Goal: Task Accomplishment & Management: Manage account settings

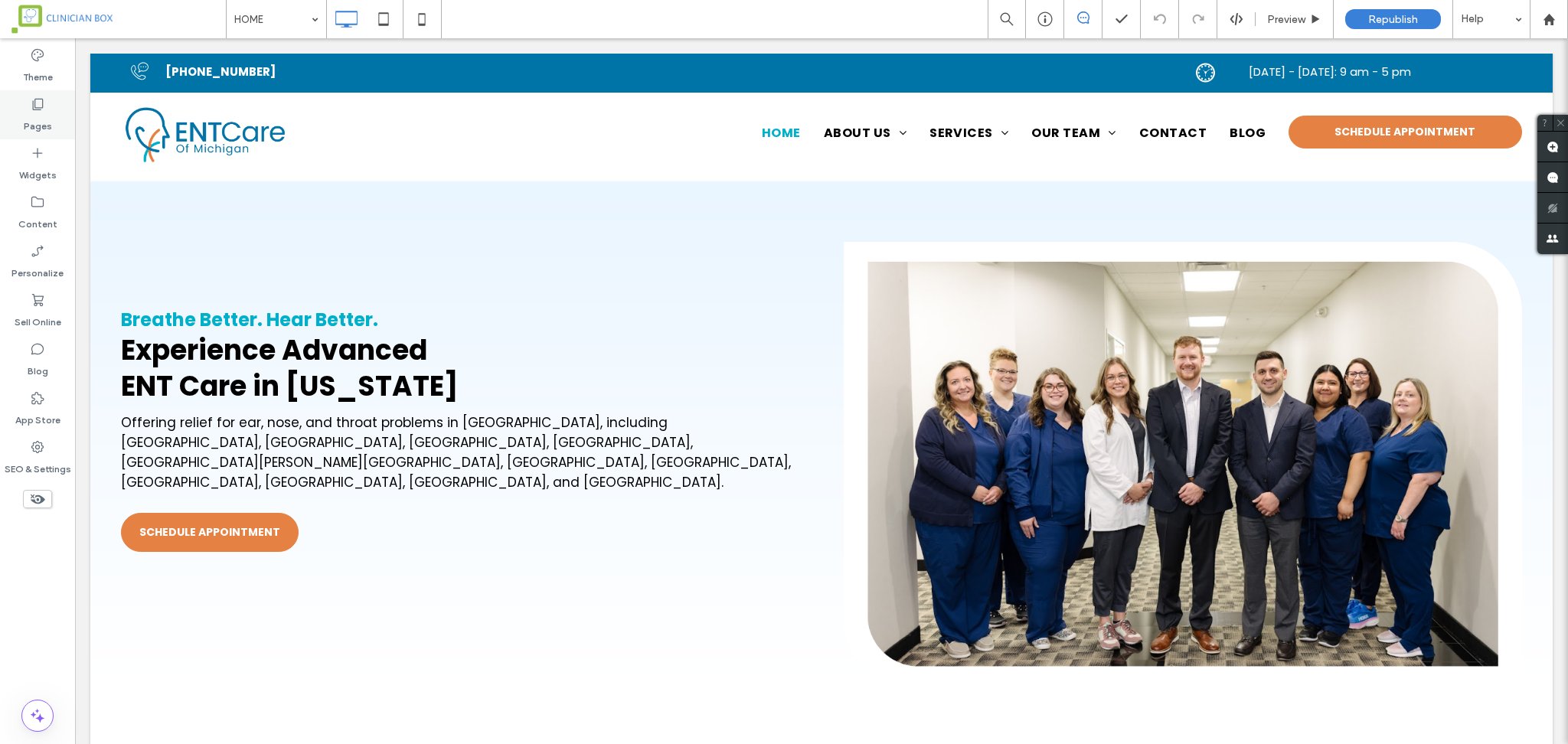
click at [39, 99] on icon at bounding box center [38, 104] width 15 height 15
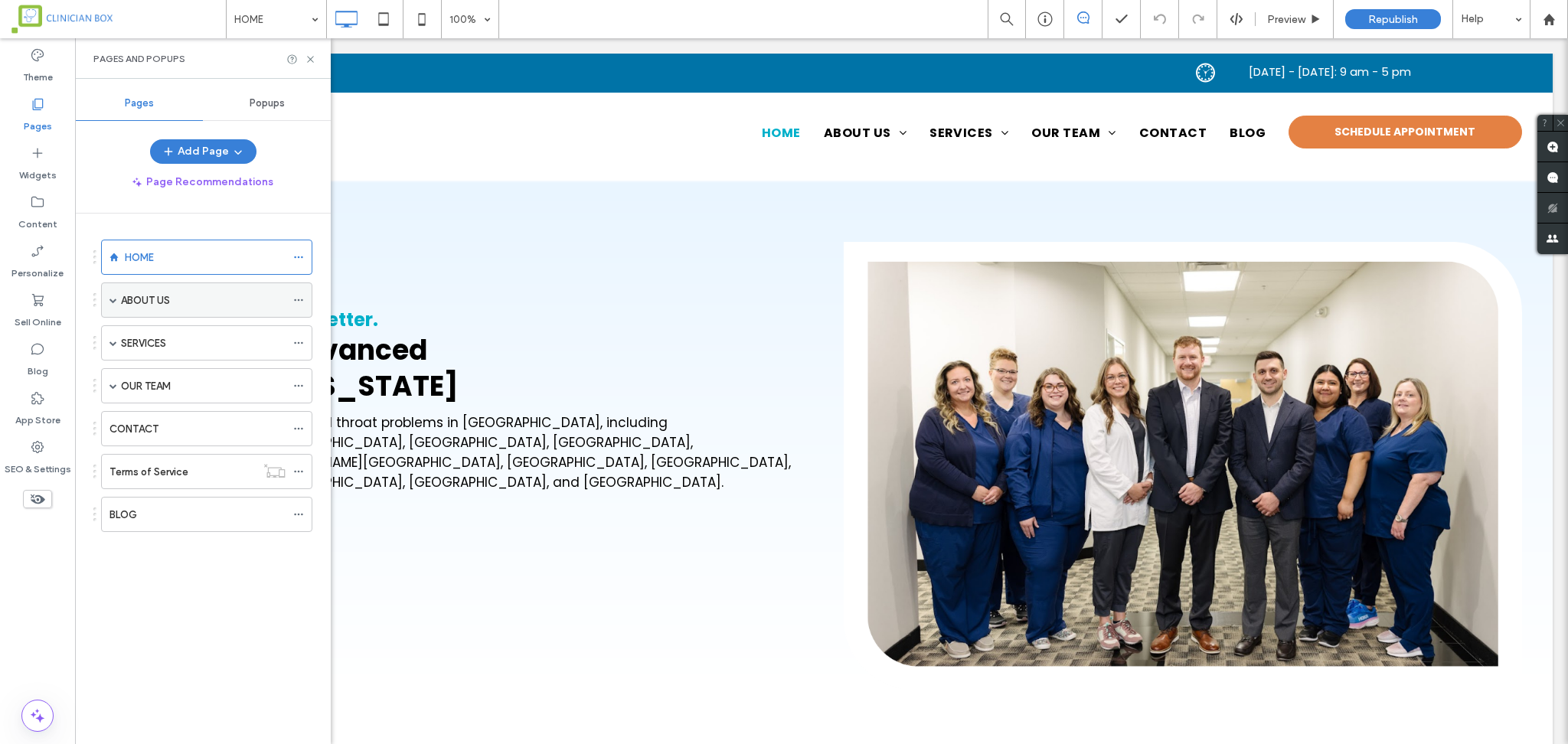
click at [113, 304] on span at bounding box center [113, 300] width 8 height 34
click at [105, 420] on div "OUR TEAM" at bounding box center [206, 421] width 211 height 35
click at [111, 419] on span at bounding box center [113, 420] width 8 height 8
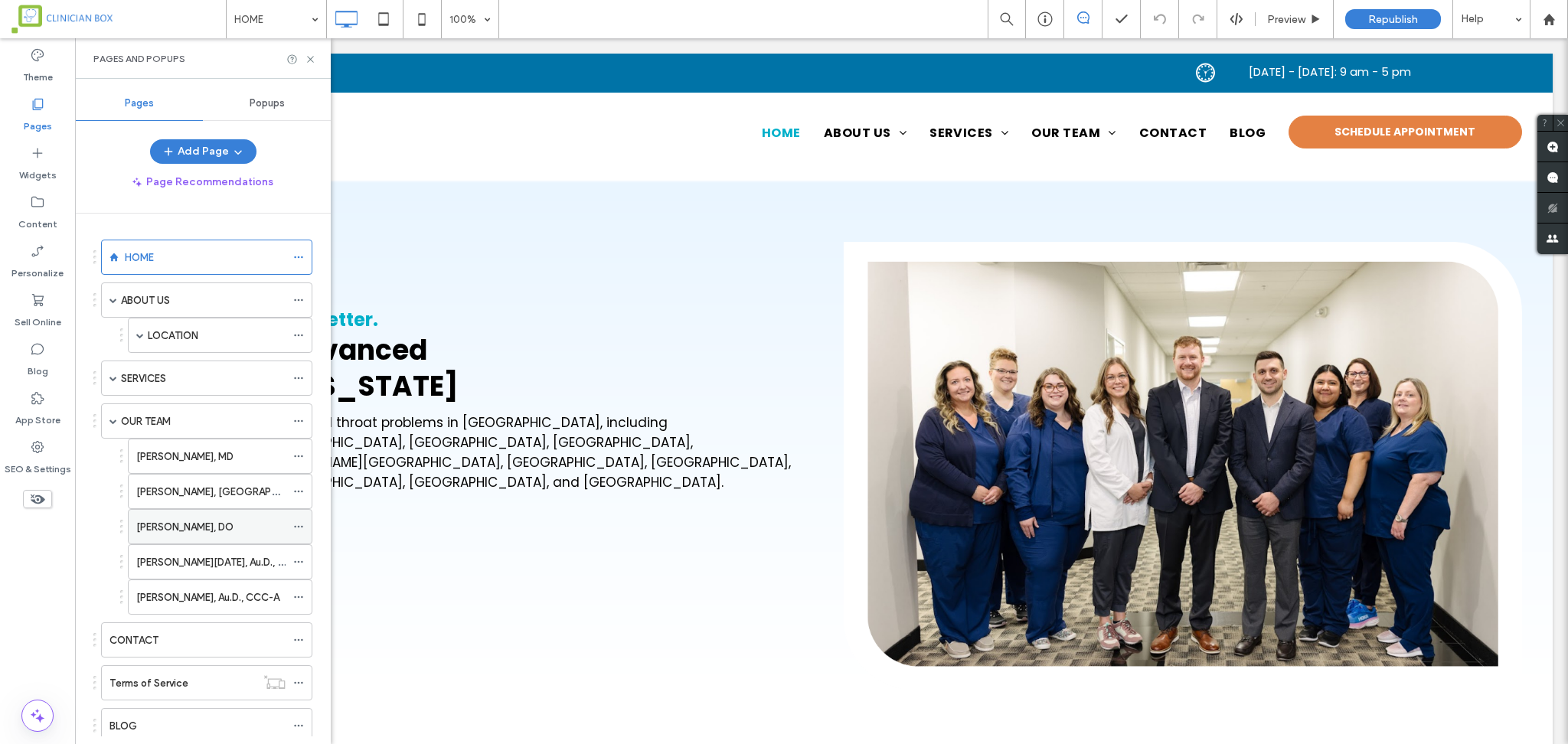
click at [298, 522] on icon at bounding box center [298, 526] width 11 height 11
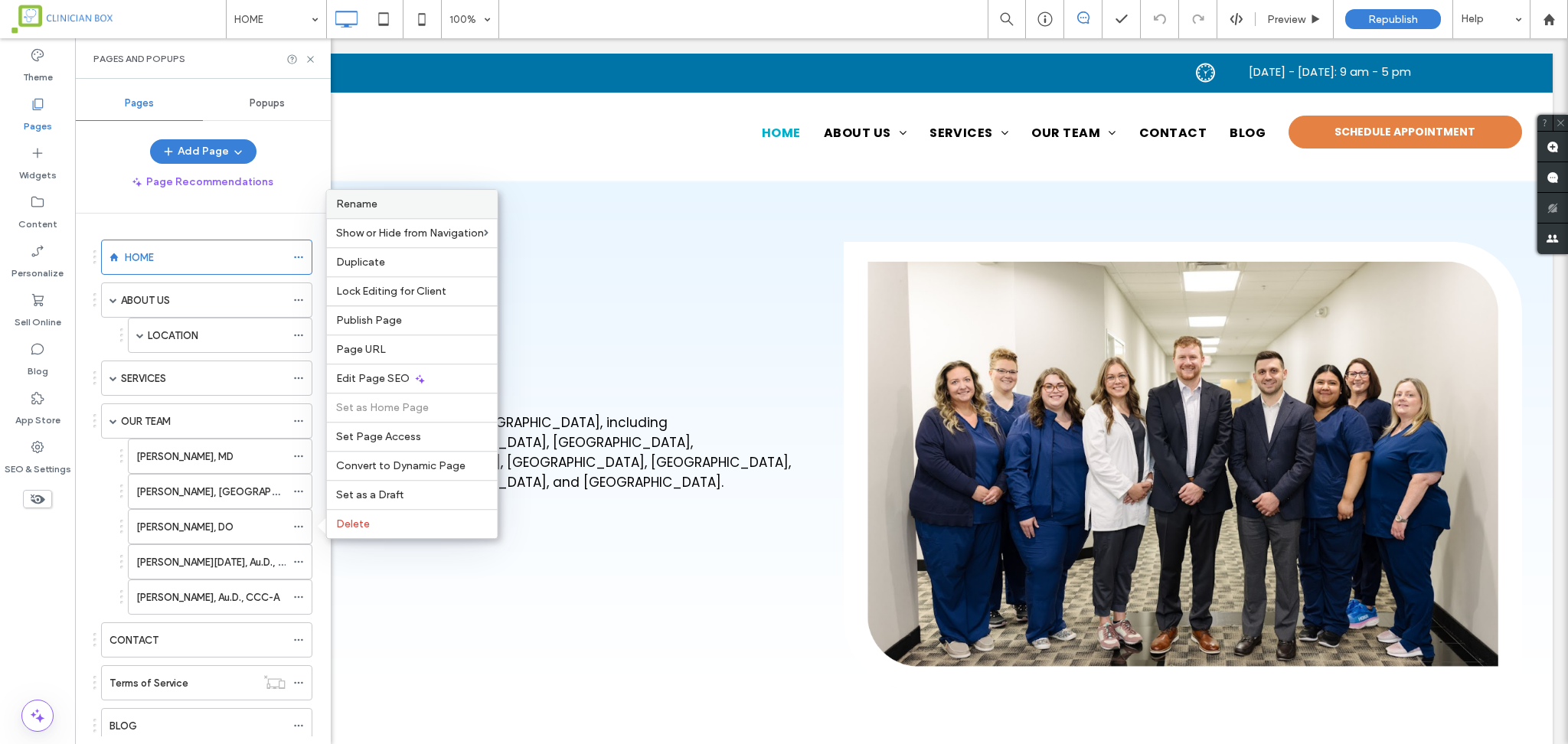
click at [397, 203] on label "Rename" at bounding box center [412, 203] width 152 height 13
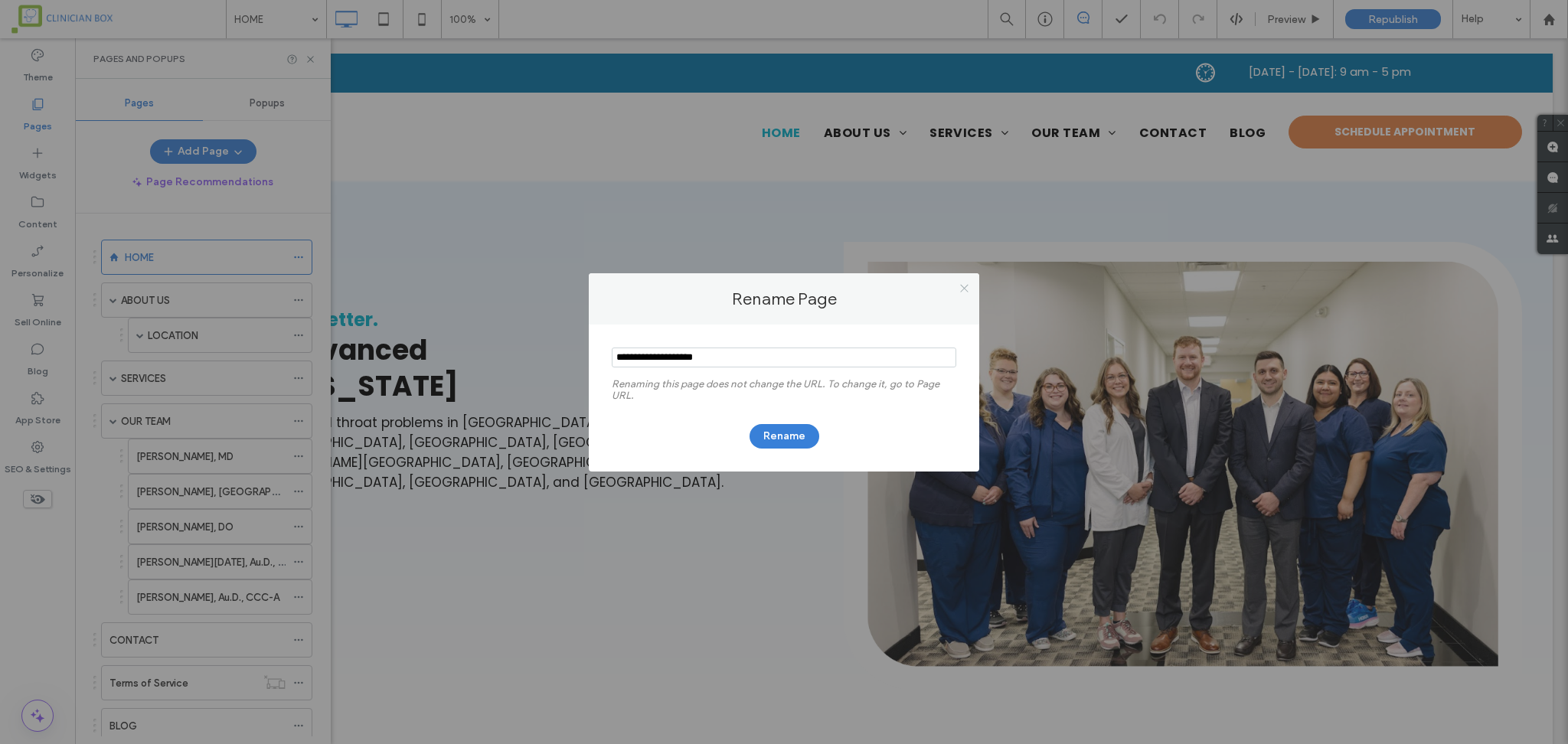
click at [928, 288] on icon at bounding box center [964, 288] width 12 height 12
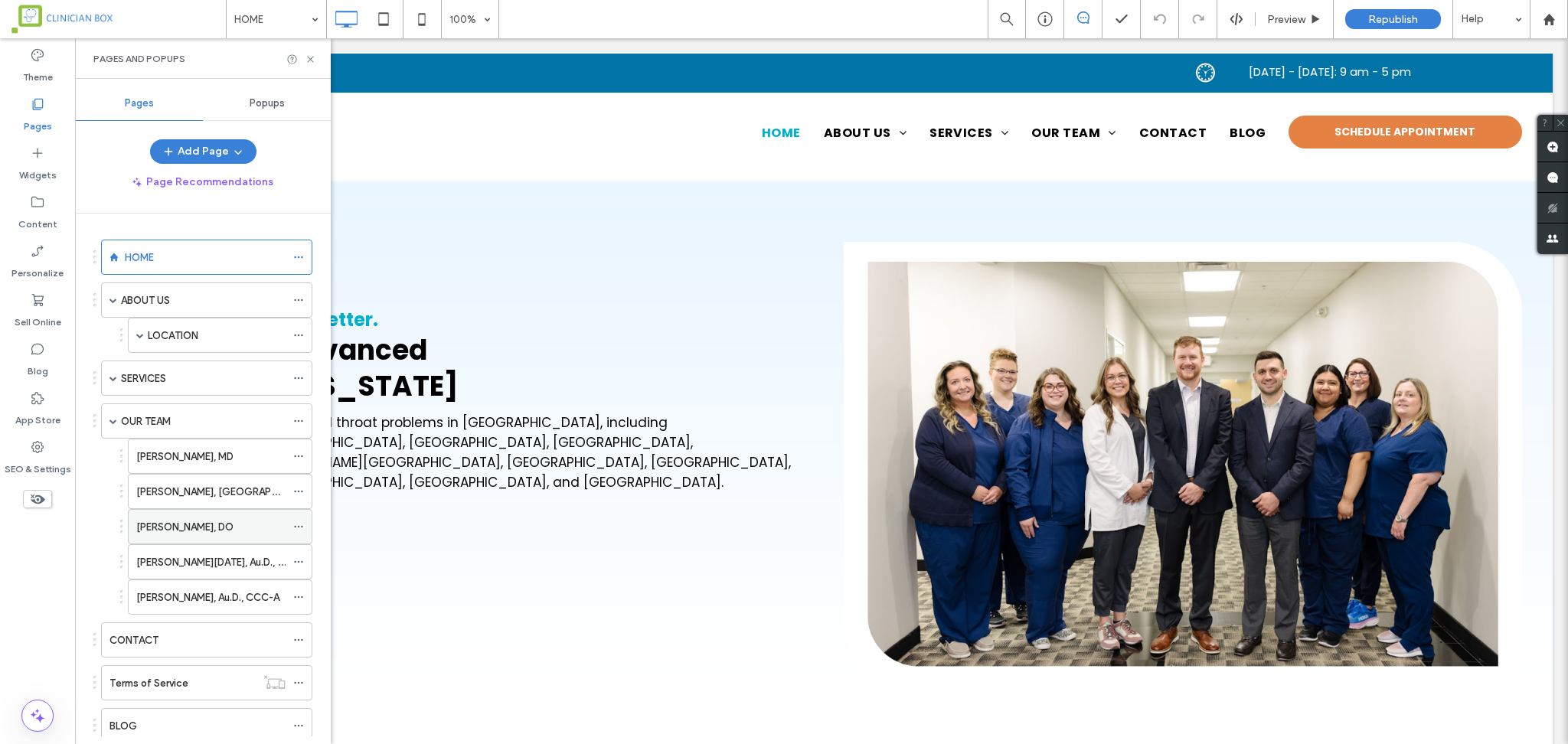
click at [298, 525] on icon at bounding box center [298, 526] width 11 height 11
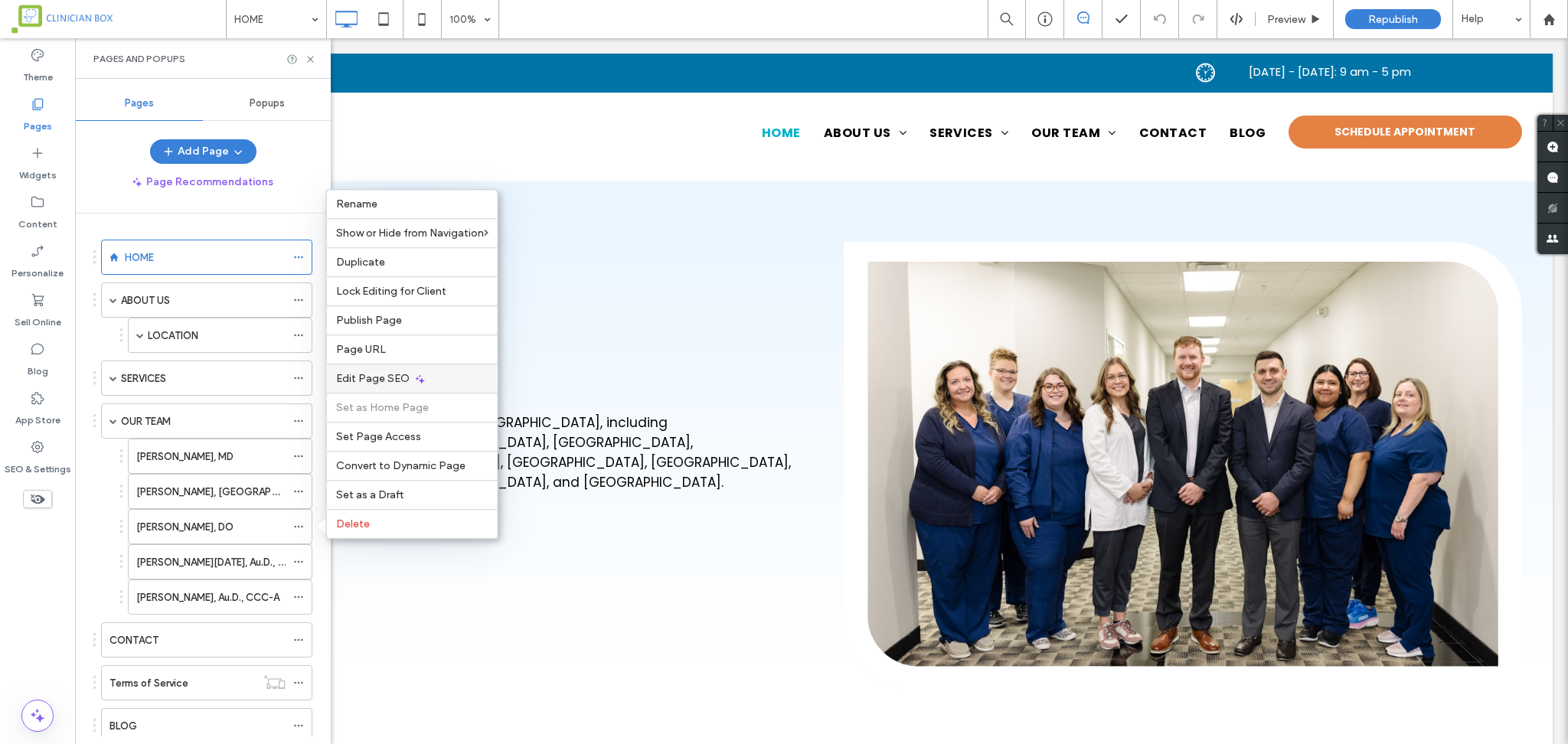
click at [407, 379] on div "Edit Page SEO" at bounding box center [412, 377] width 171 height 29
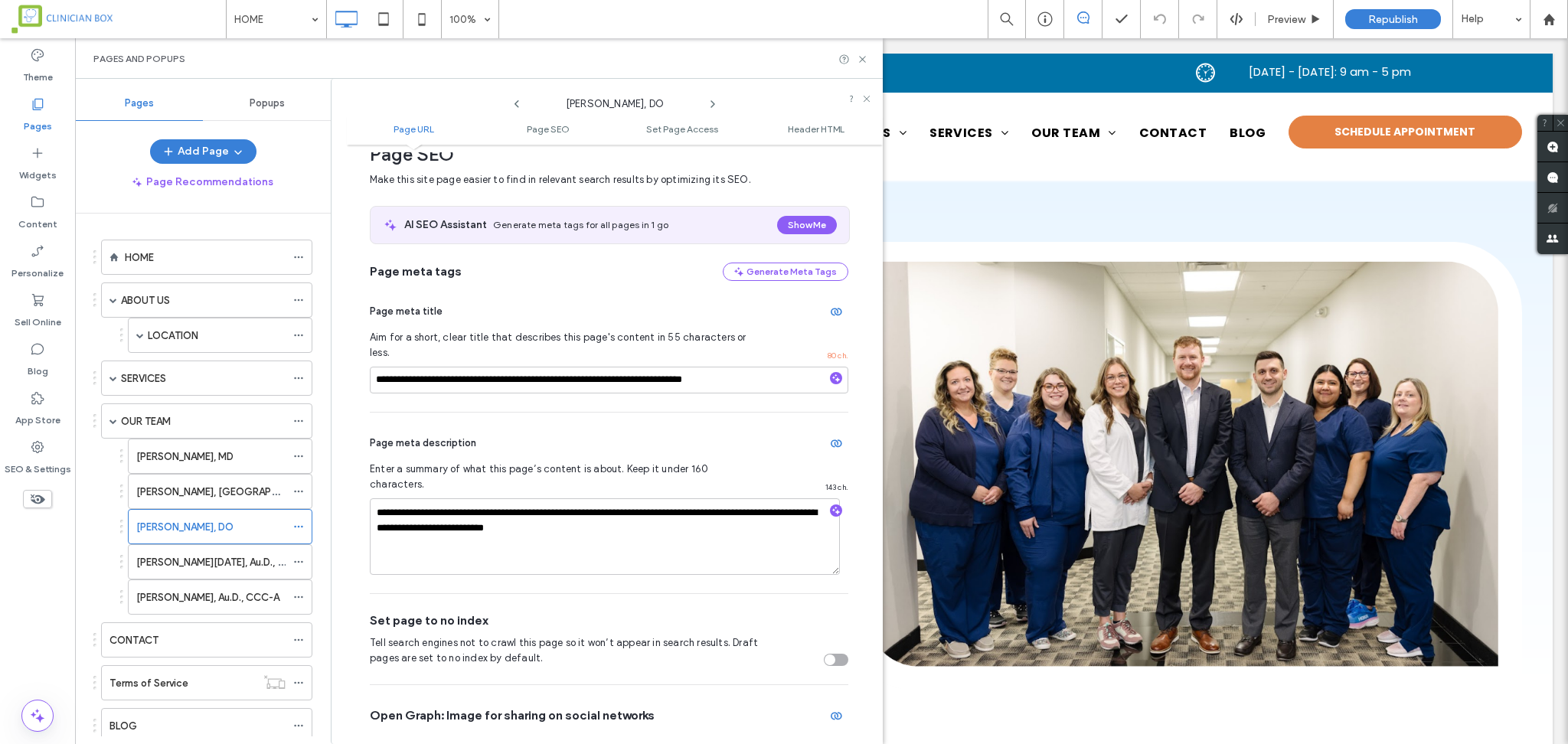
scroll to position [108, 0]
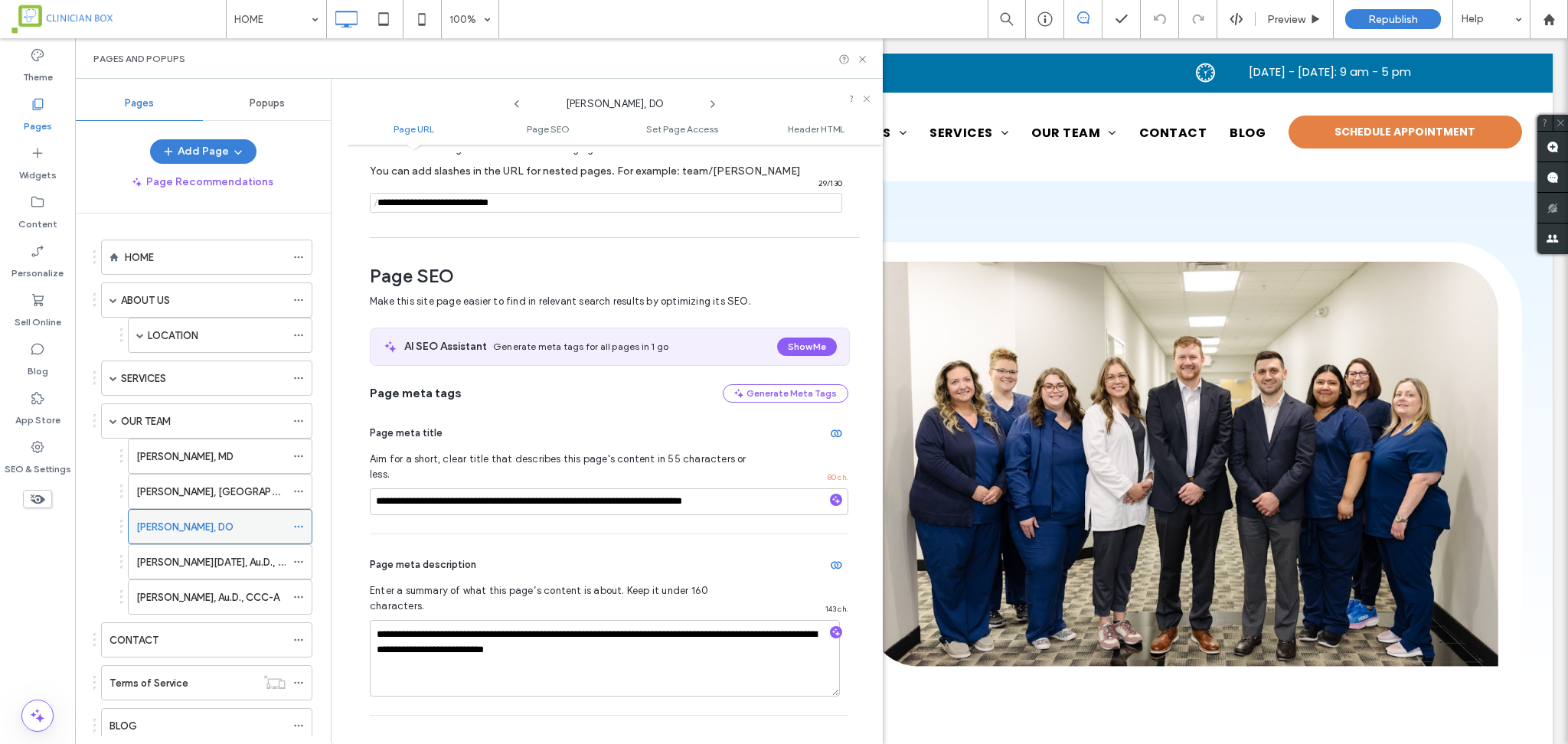
click at [201, 525] on label "[PERSON_NAME], DO" at bounding box center [185, 527] width 98 height 27
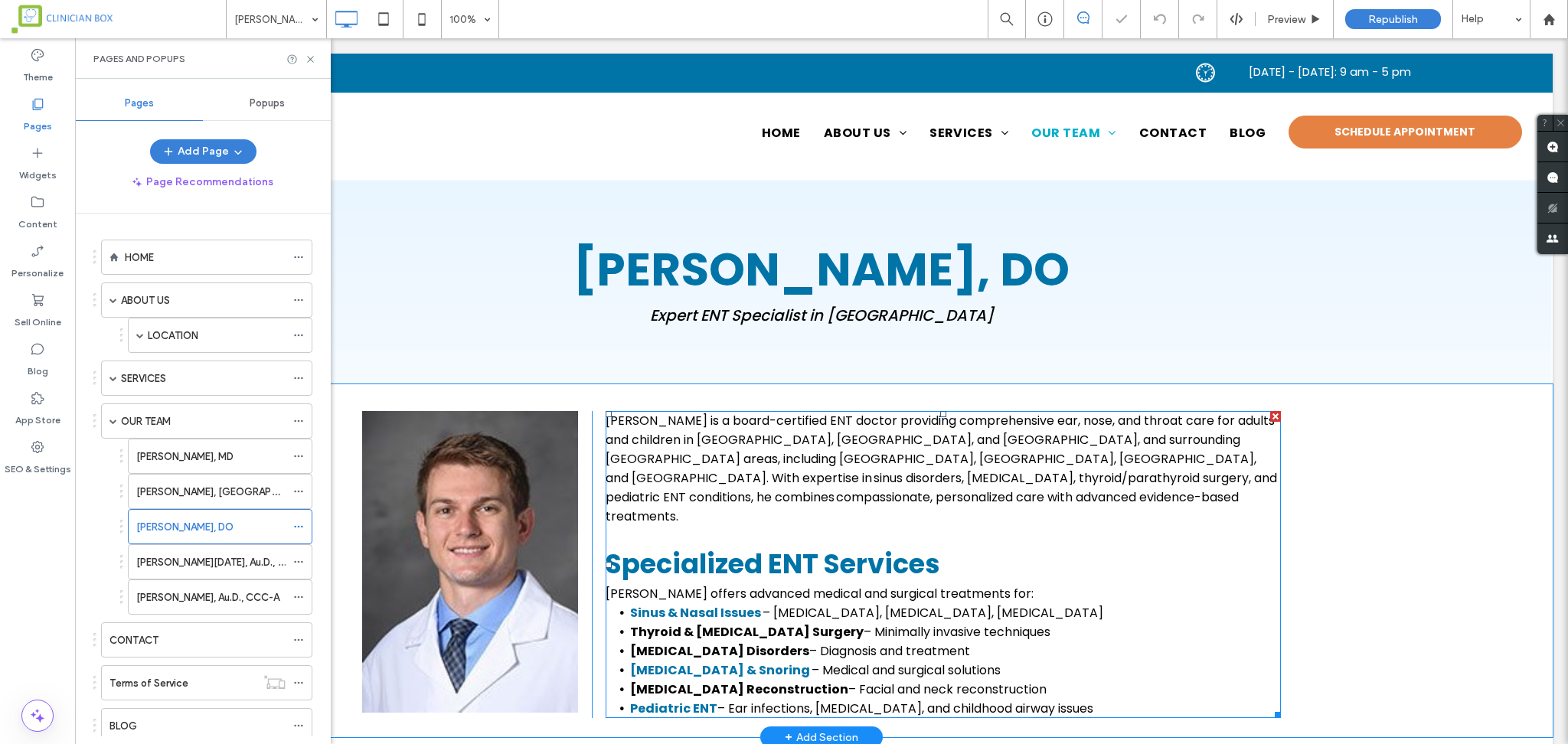
scroll to position [408, 0]
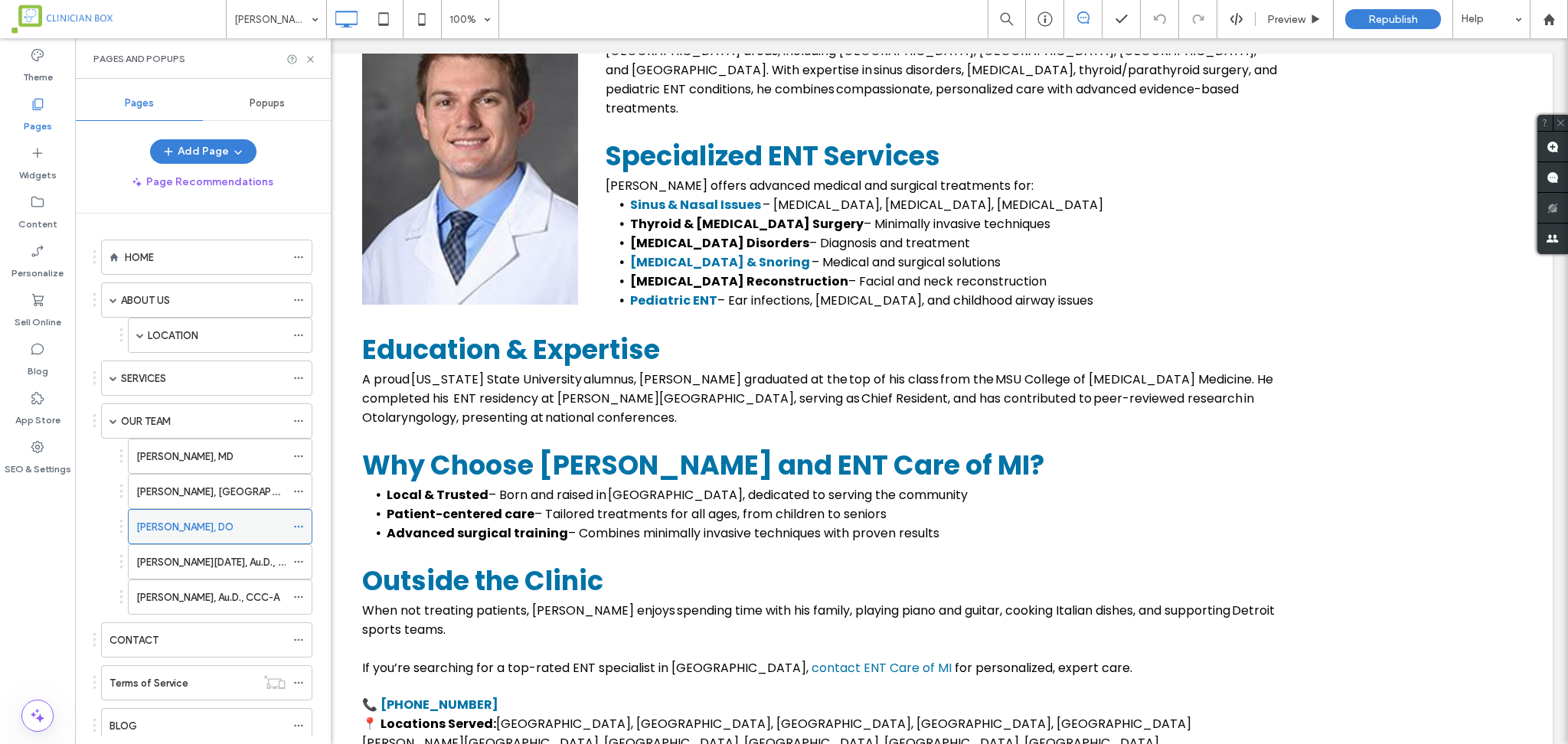
click at [301, 530] on icon at bounding box center [298, 526] width 11 height 11
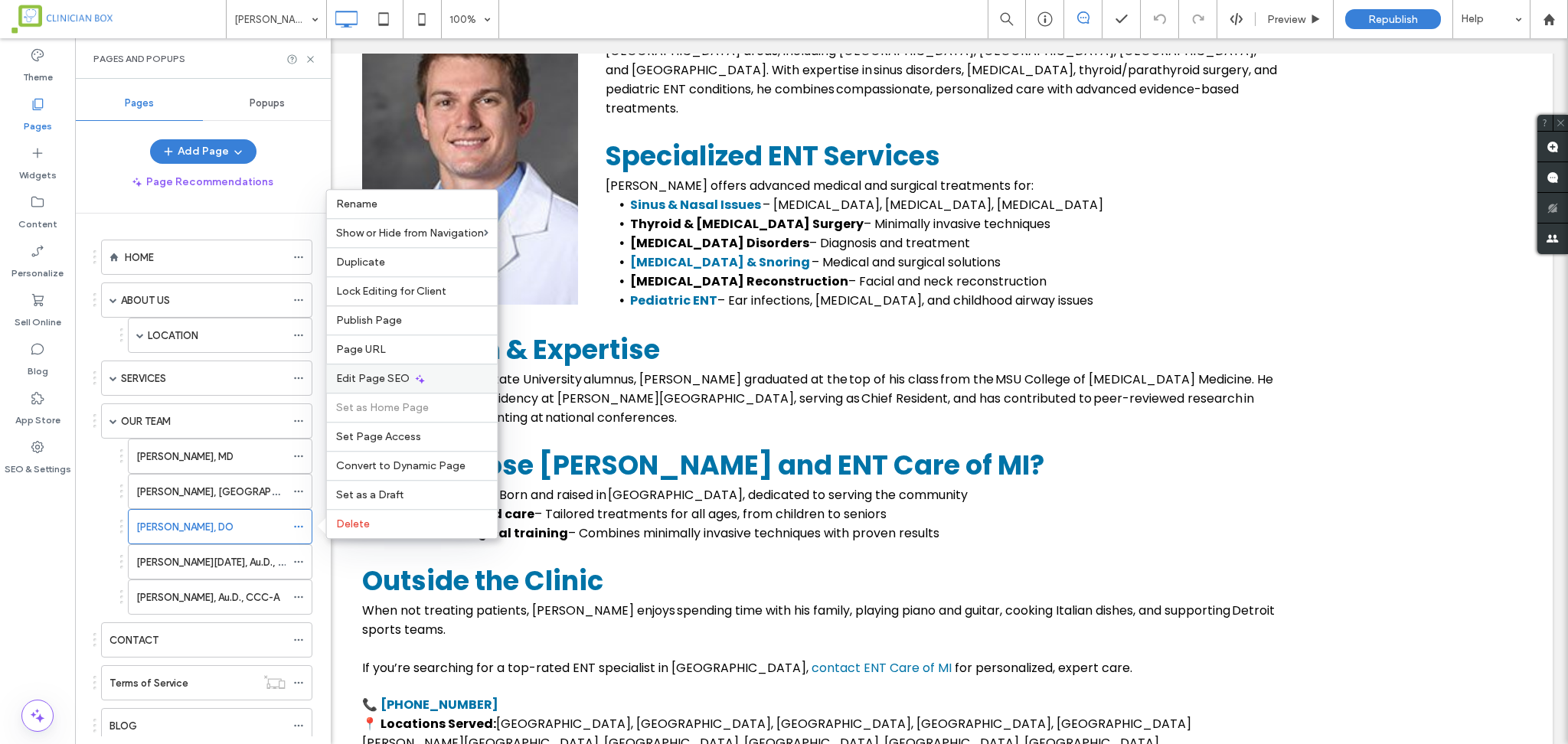
click at [404, 377] on span "Edit Page SEO" at bounding box center [372, 377] width 73 height 13
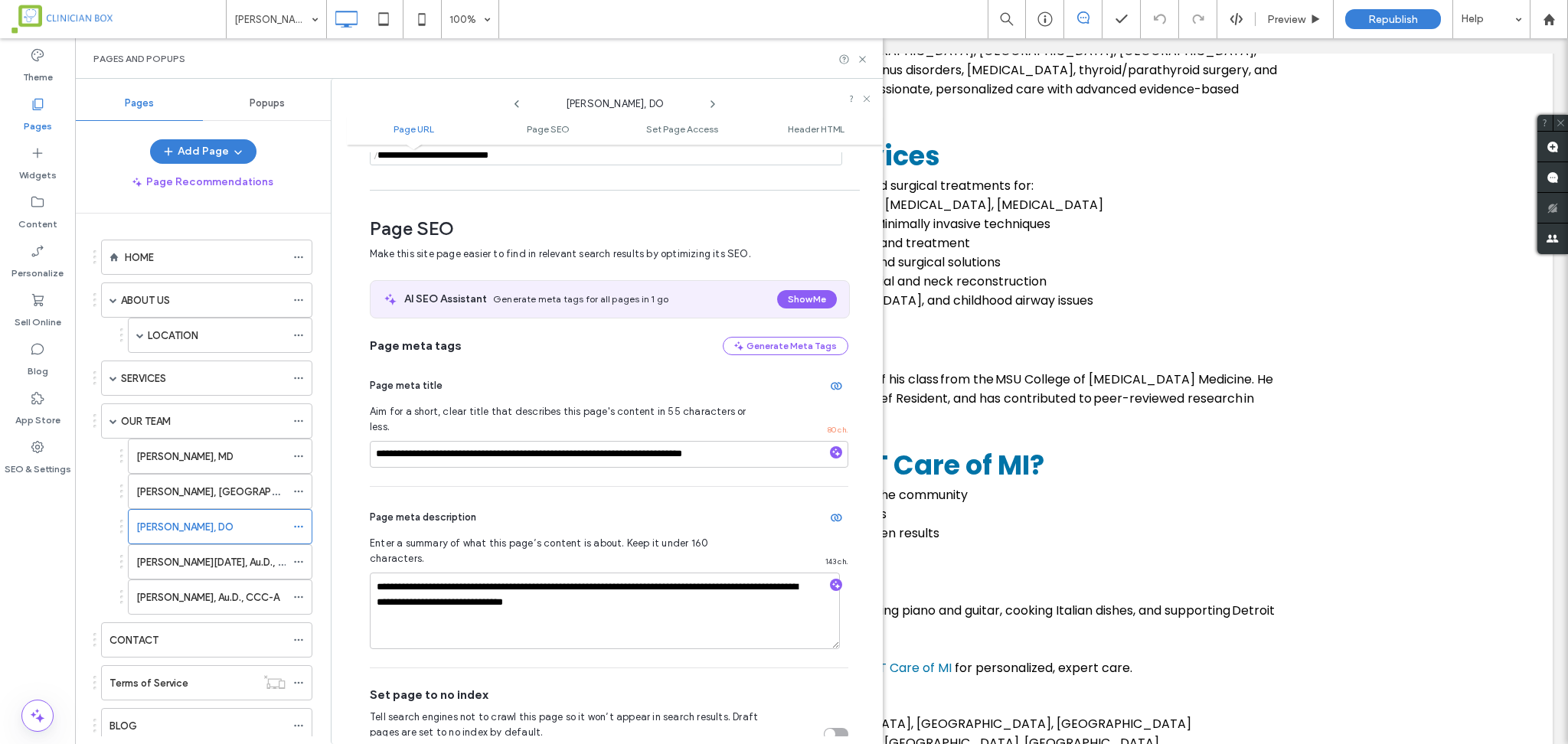
scroll to position [150, 0]
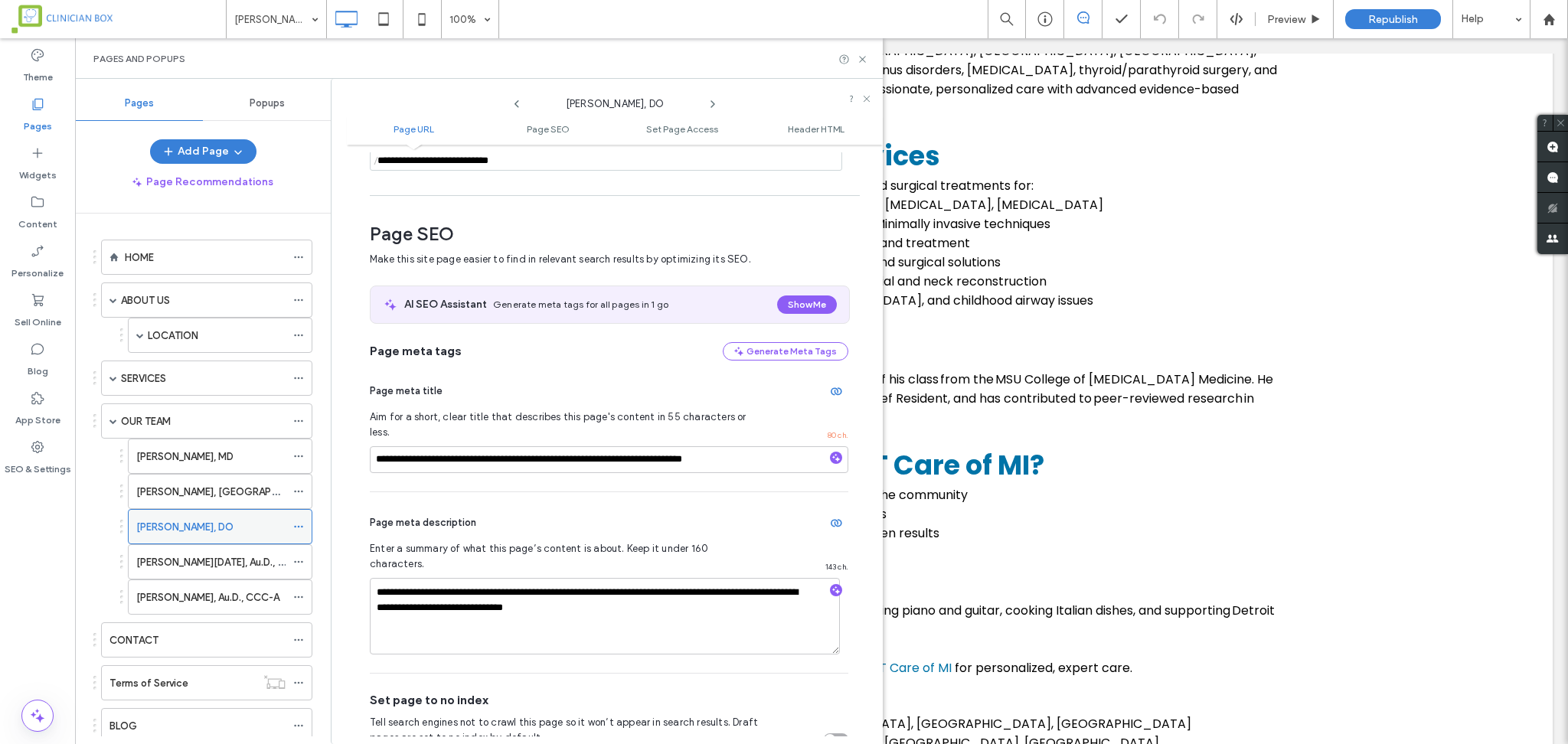
click at [255, 525] on div "[PERSON_NAME], DO" at bounding box center [211, 526] width 150 height 16
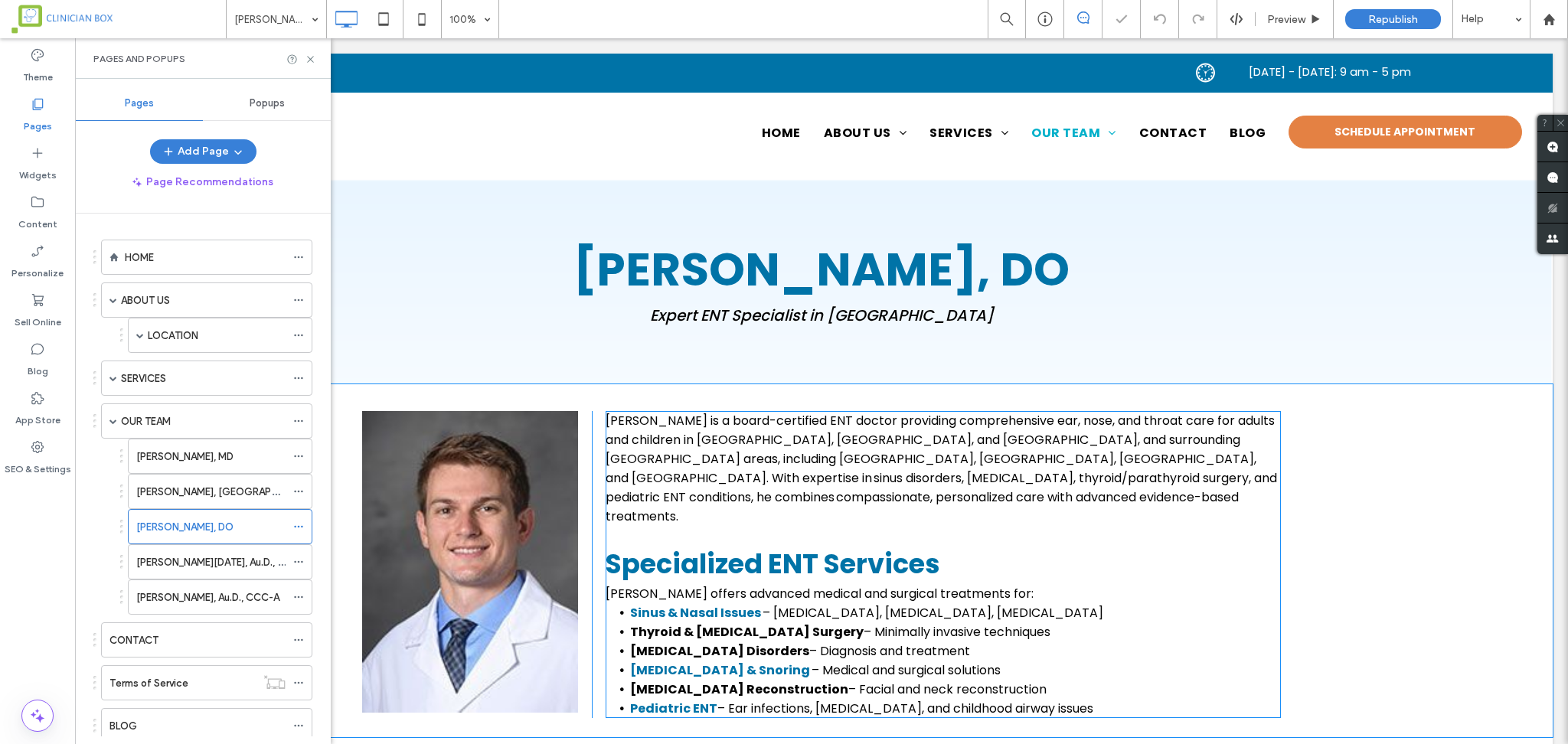
scroll to position [0, 0]
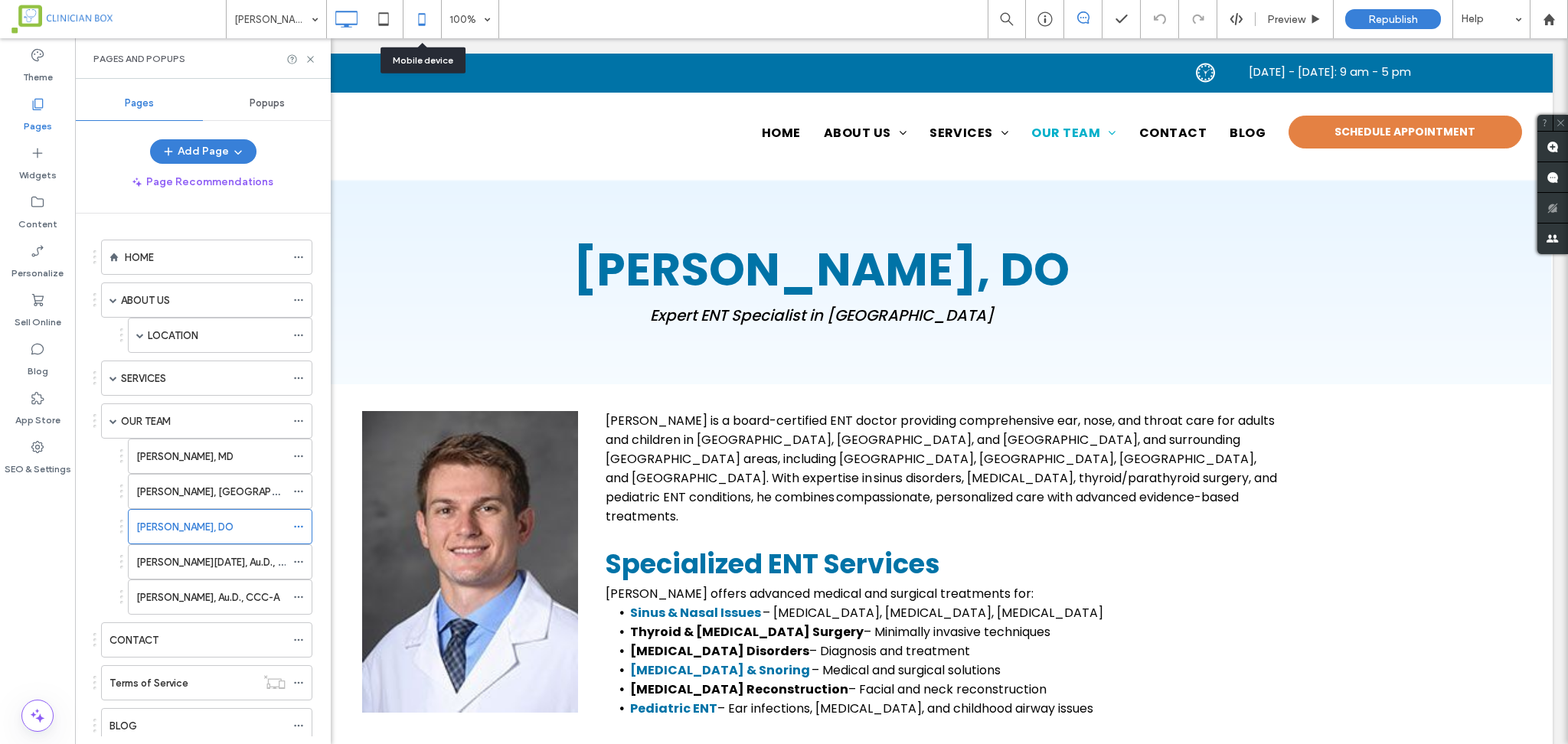
click at [422, 19] on icon at bounding box center [421, 19] width 30 height 30
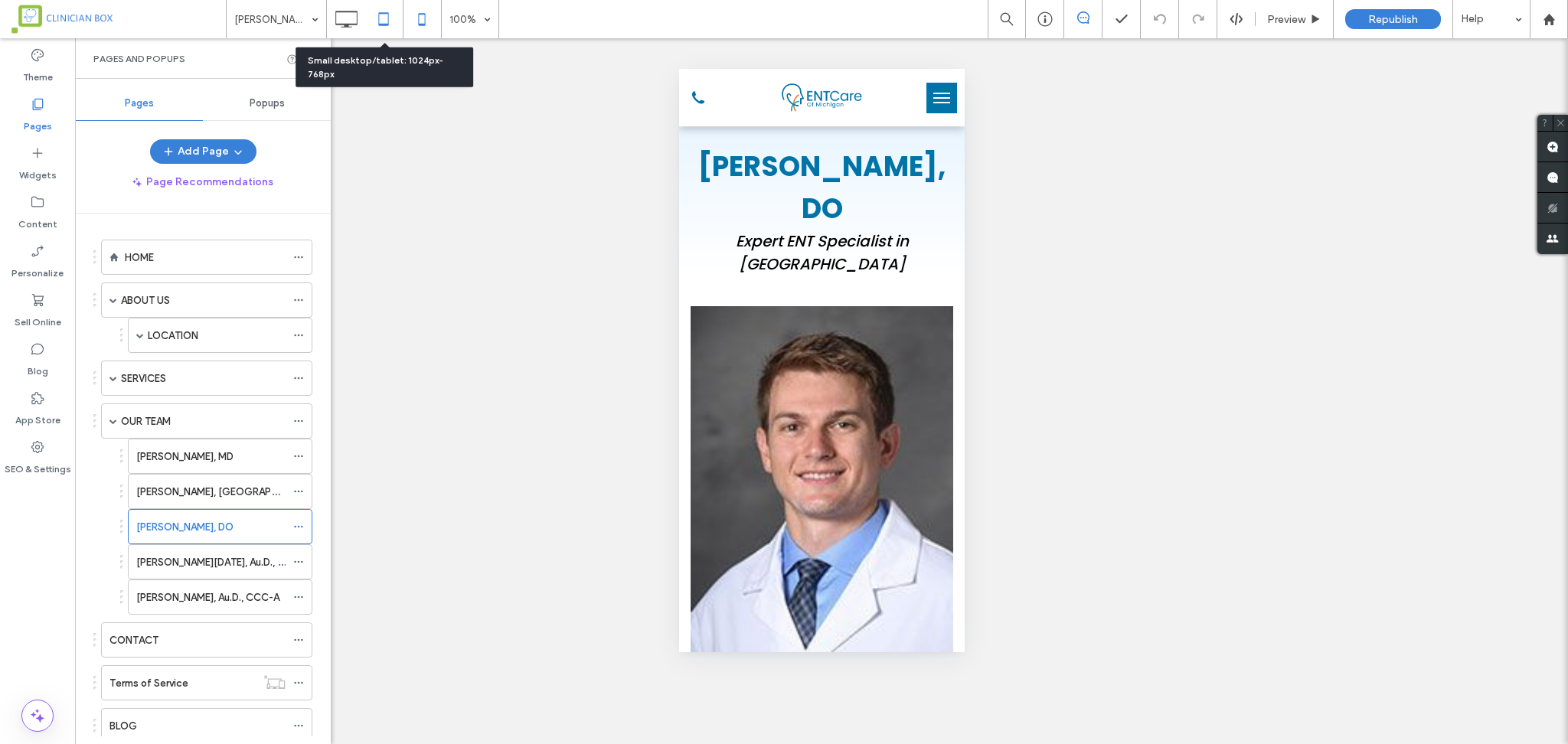
click at [385, 18] on icon at bounding box center [383, 19] width 30 height 30
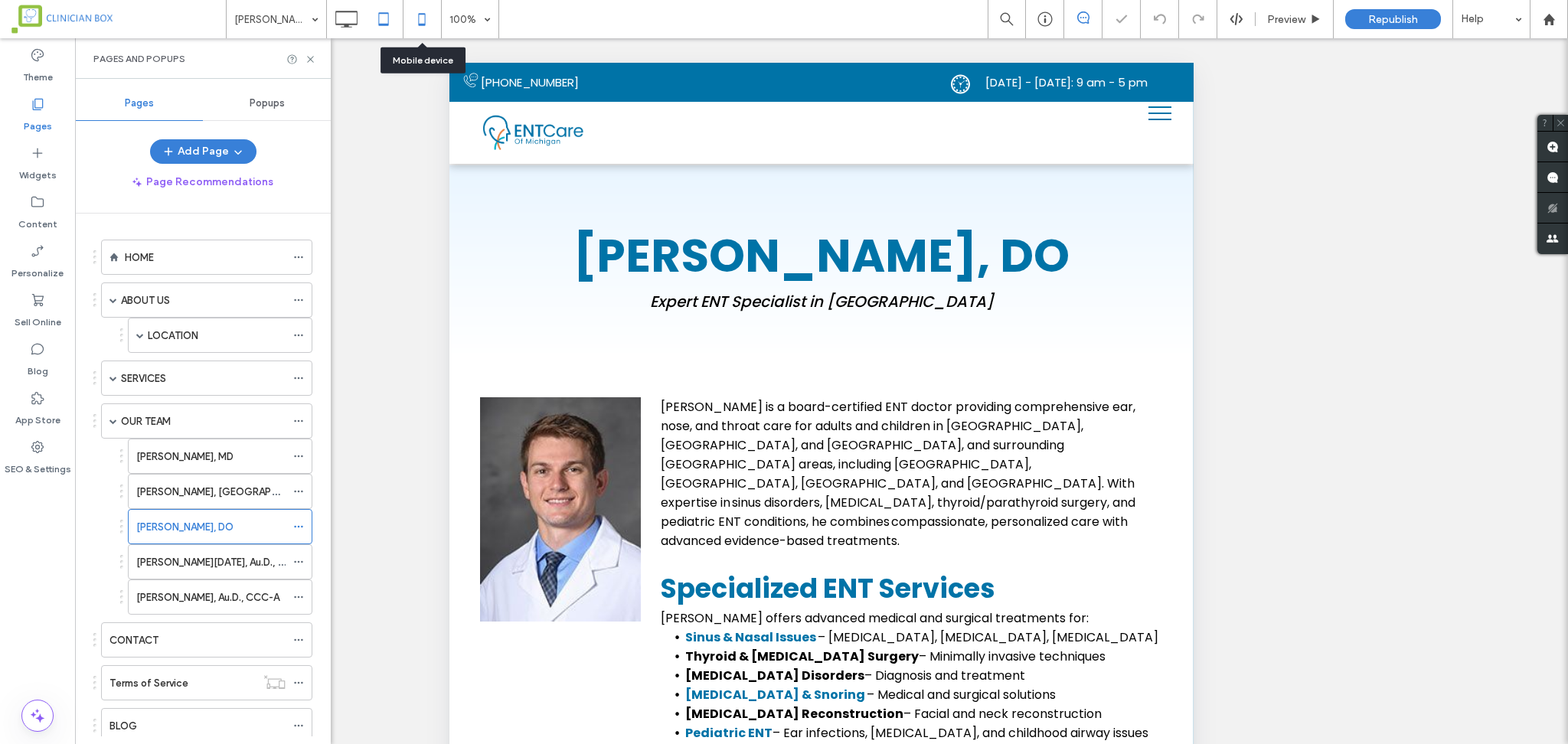
click at [416, 17] on icon at bounding box center [421, 19] width 30 height 30
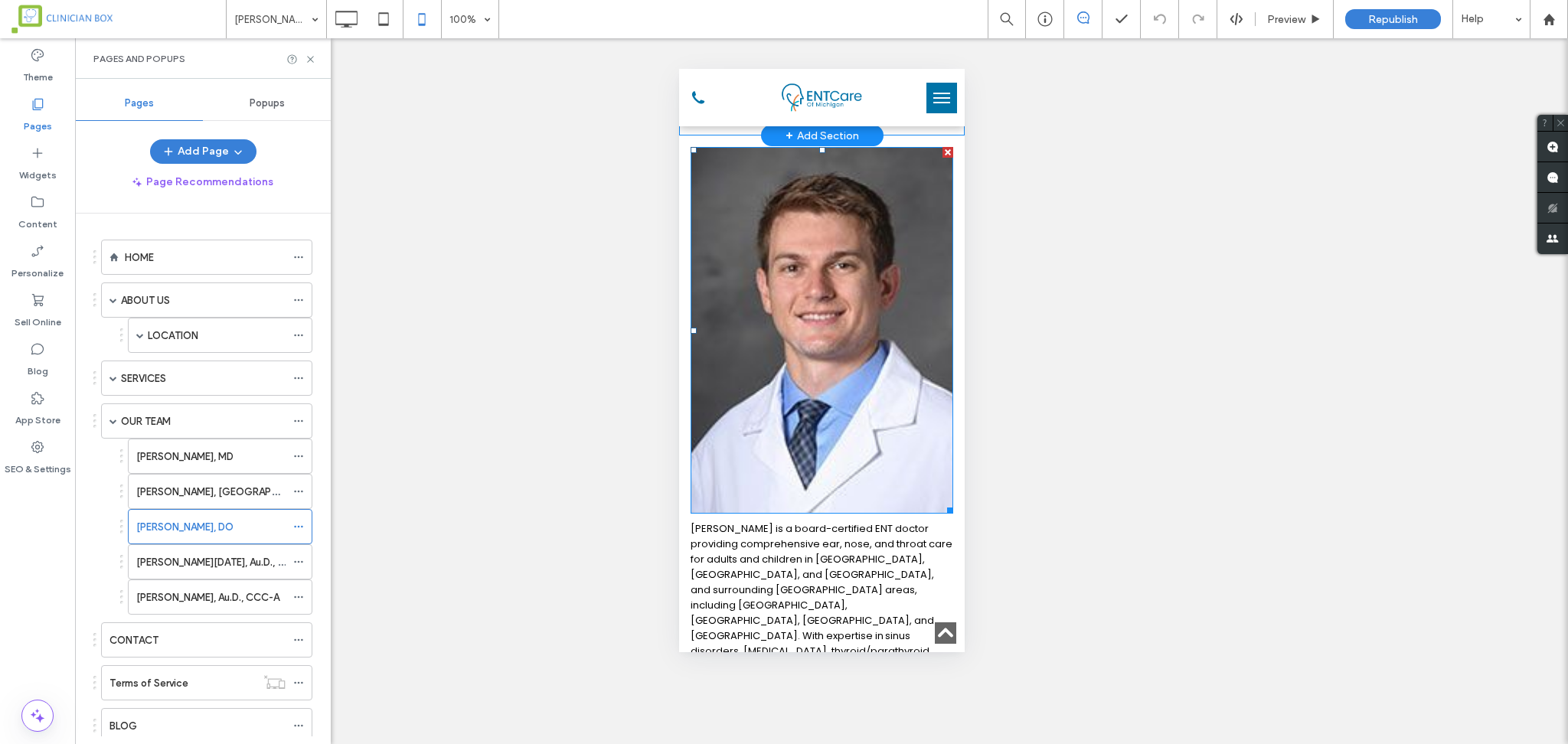
scroll to position [408, 0]
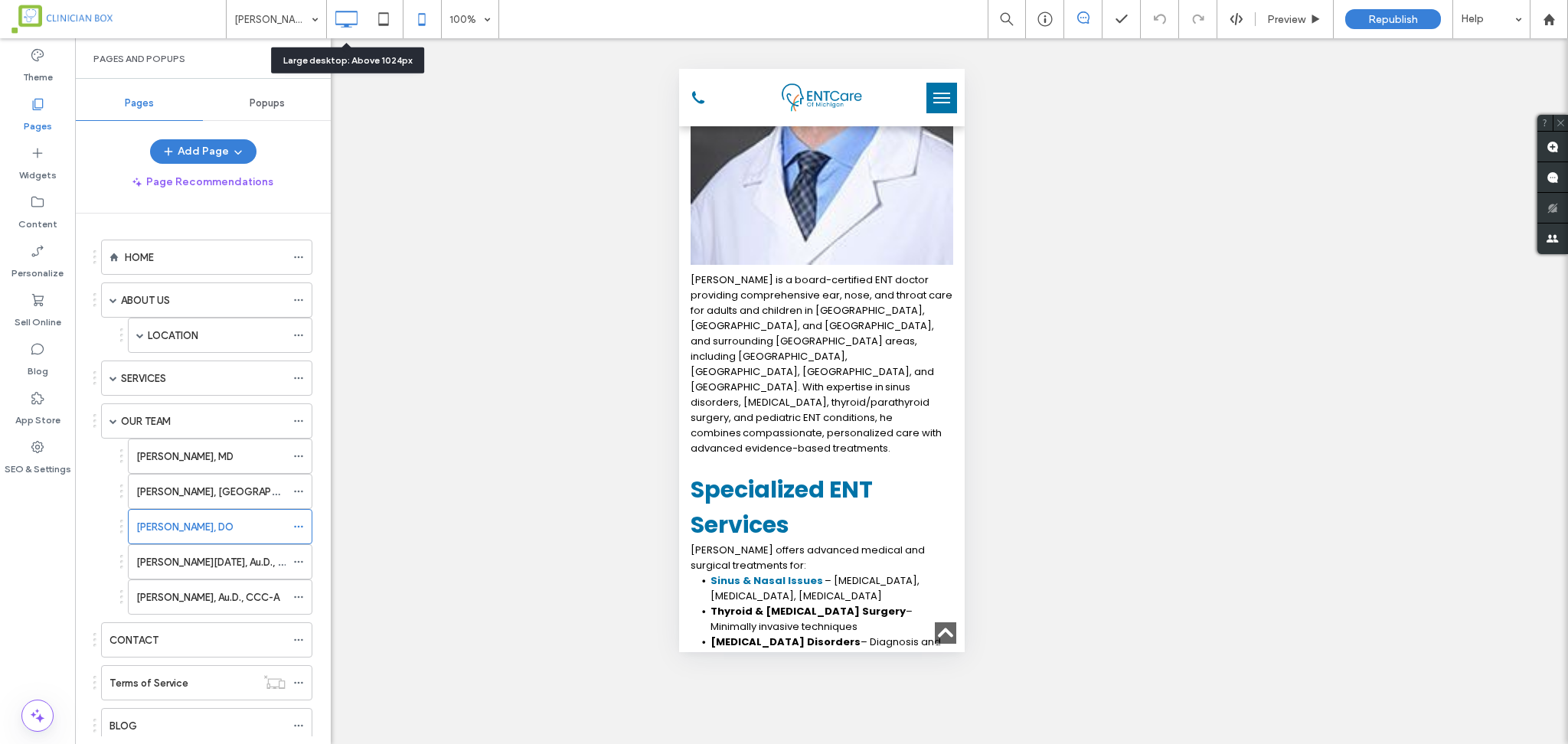
click at [343, 13] on icon at bounding box center [346, 19] width 30 height 30
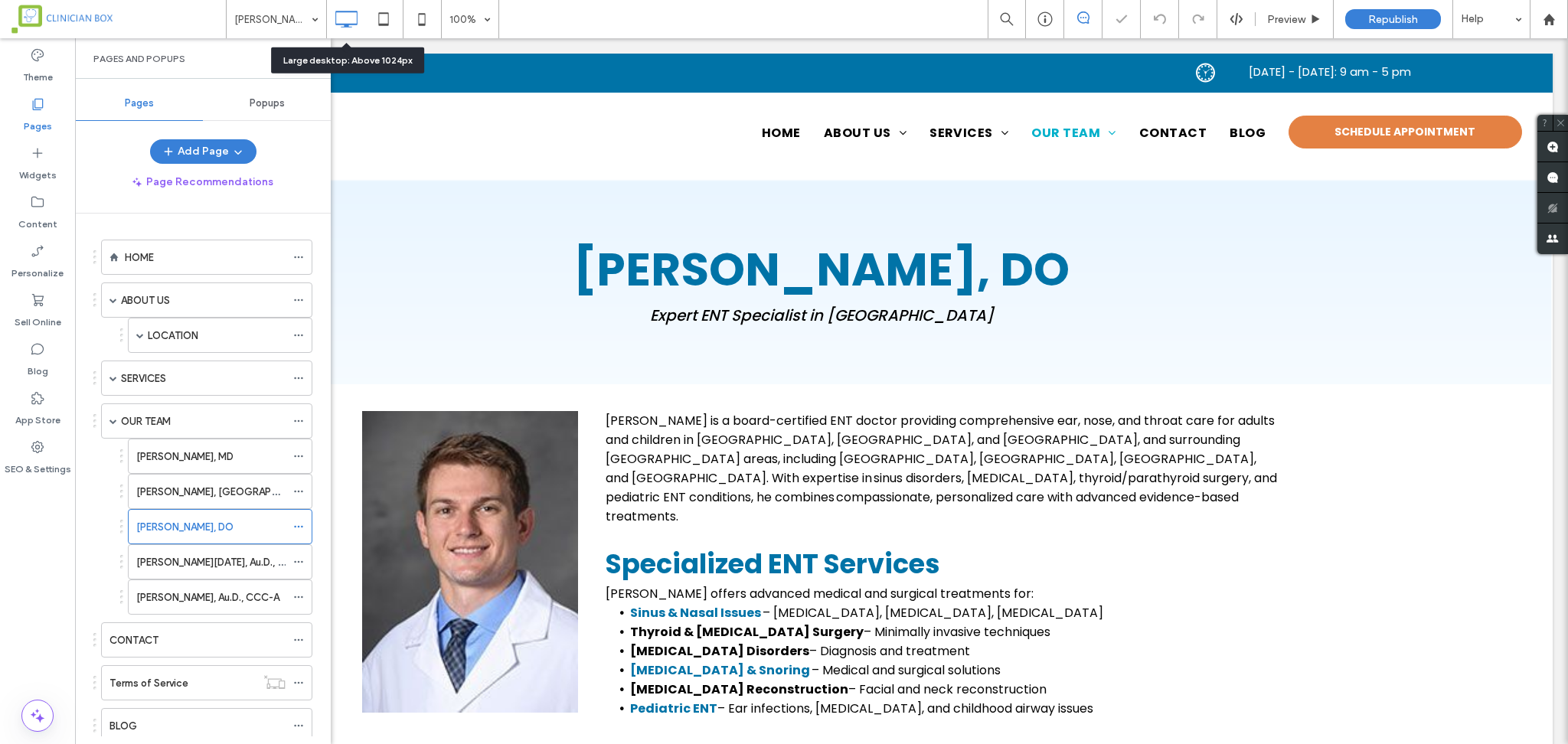
scroll to position [0, 0]
click at [422, 13] on icon at bounding box center [421, 19] width 30 height 30
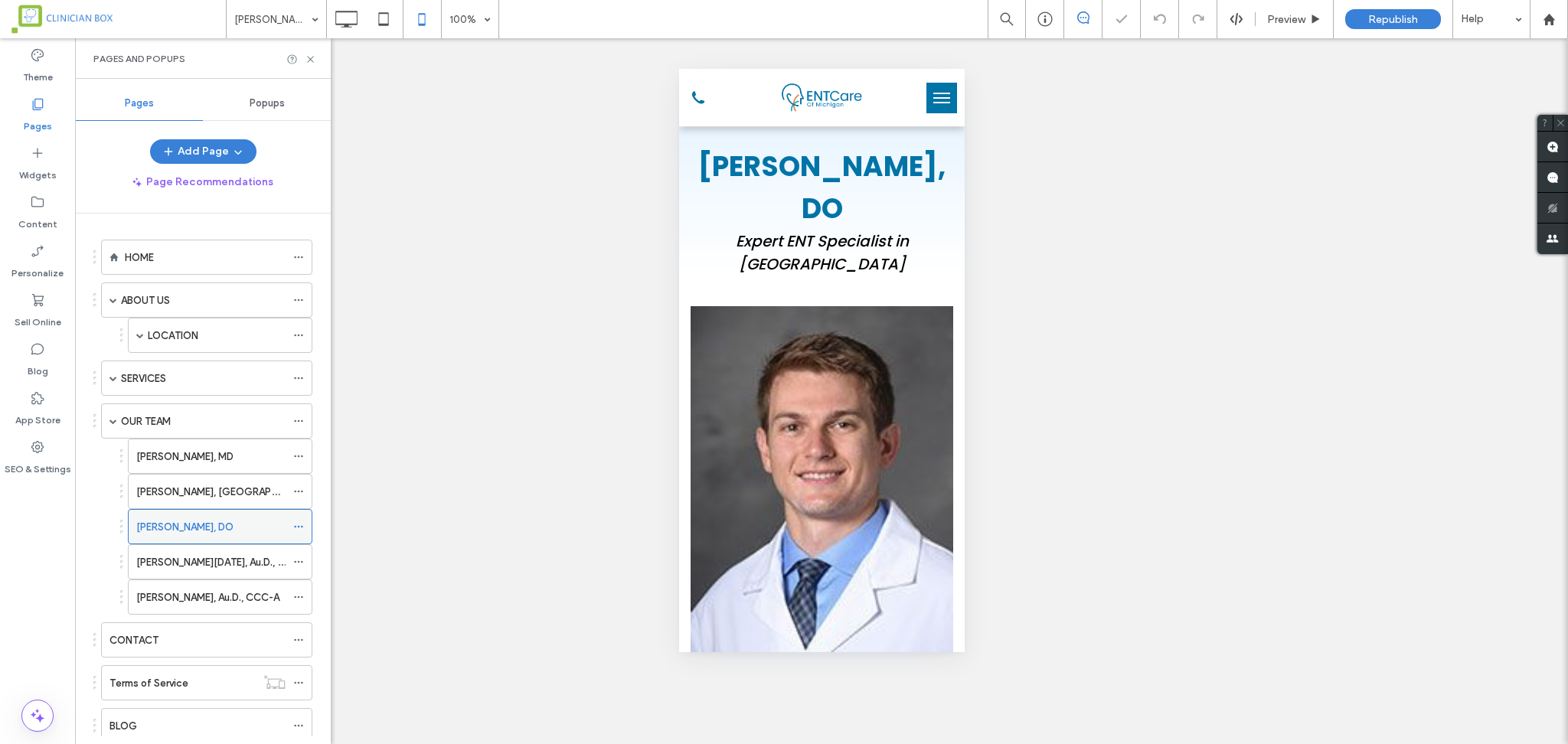
click at [294, 528] on icon at bounding box center [298, 526] width 11 height 11
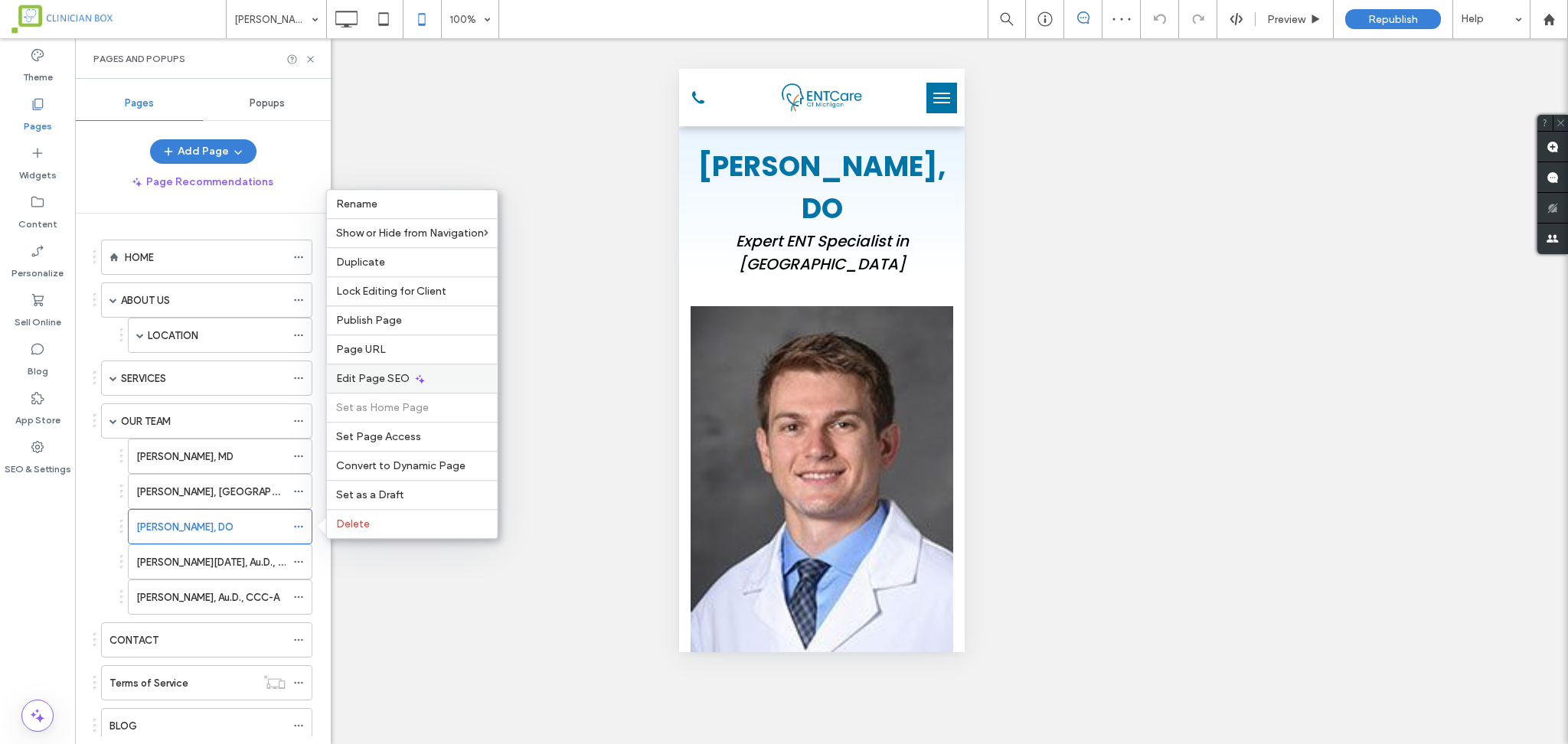
click at [372, 372] on div "Edit Page SEO" at bounding box center [412, 377] width 171 height 29
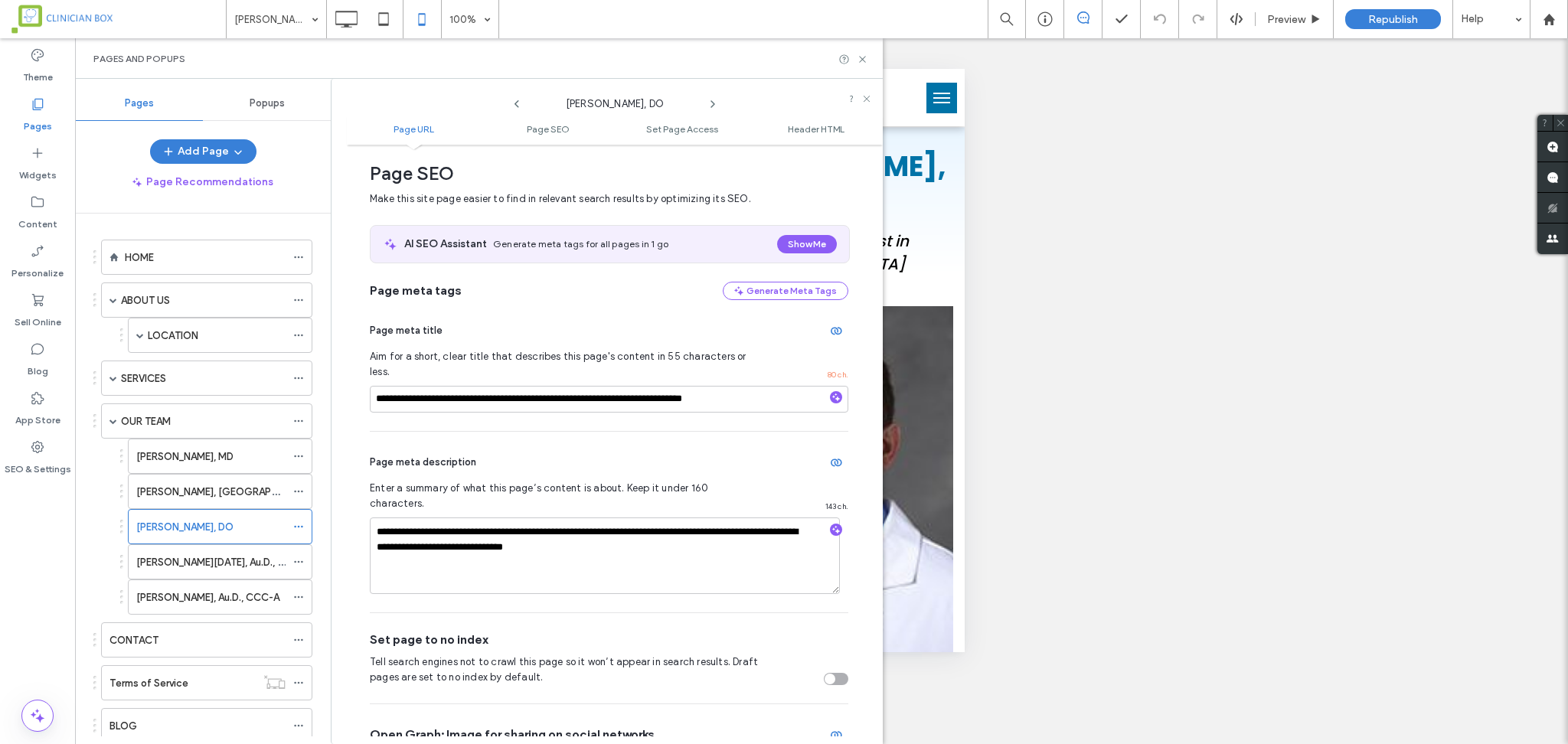
scroll to position [6, 0]
